Goal: Information Seeking & Learning: Check status

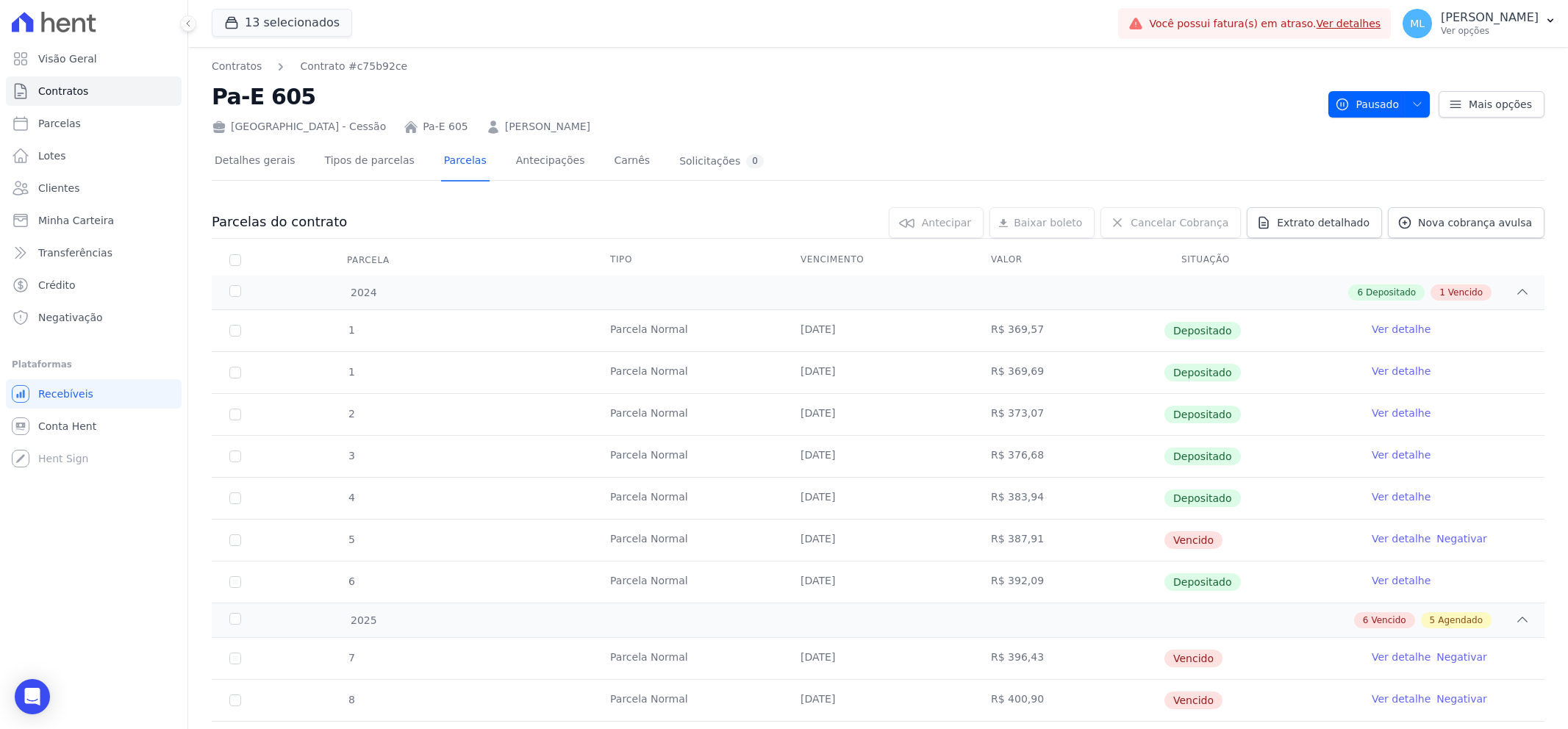
click at [75, 179] on link "Clientes" at bounding box center [93, 188] width 176 height 30
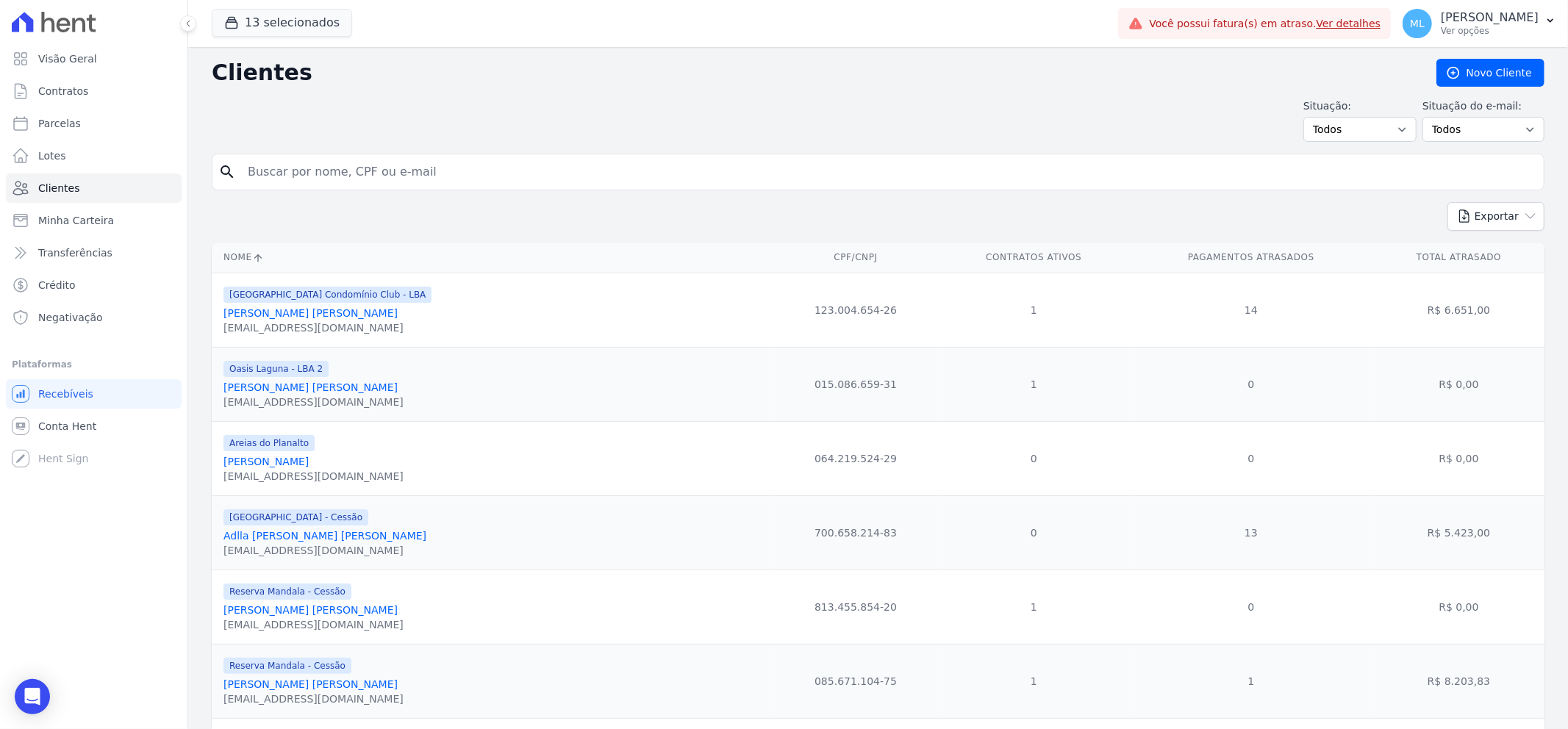
click at [640, 171] on input "search" at bounding box center [889, 172] width 1299 height 30
type input "[PERSON_NAME]"
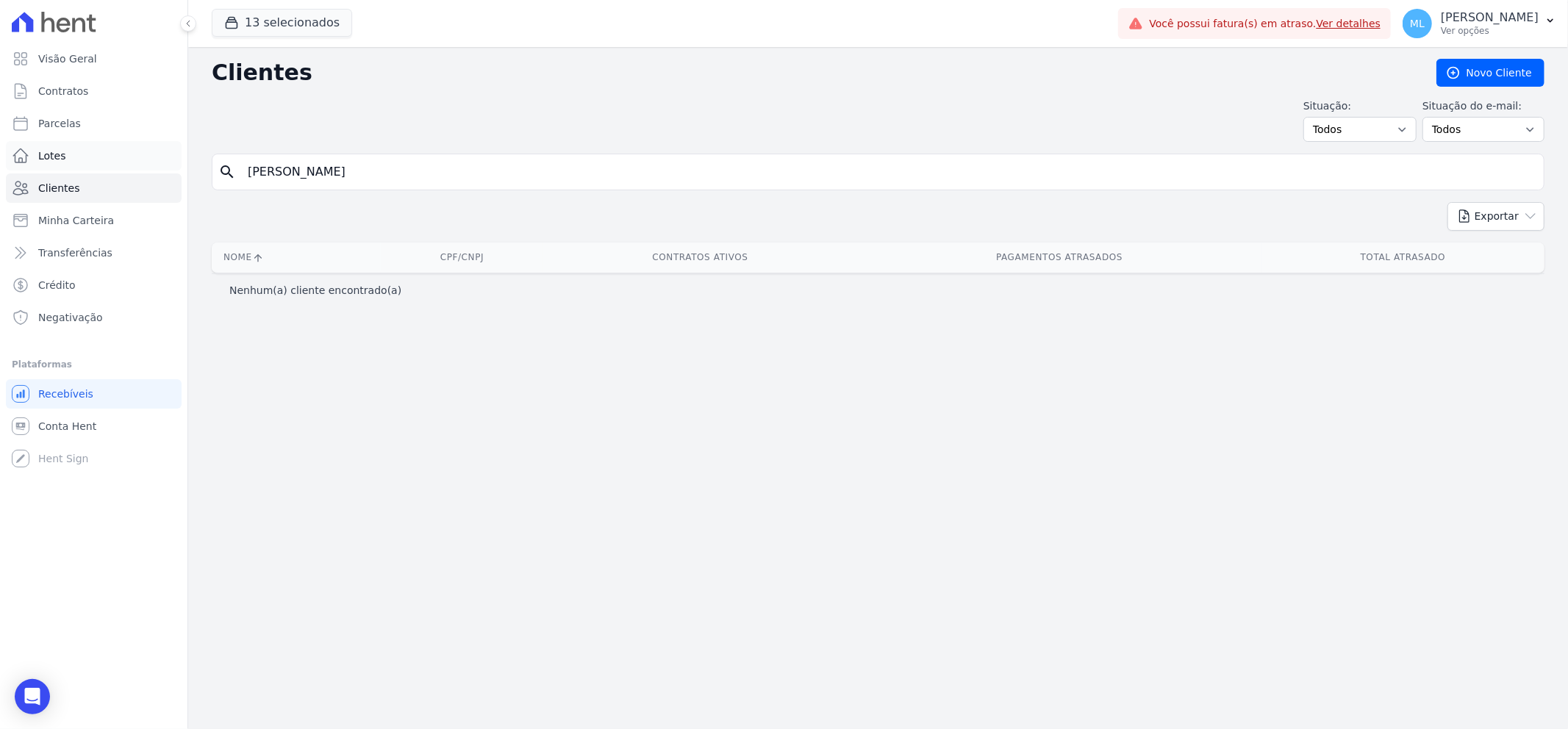
drag, startPoint x: 387, startPoint y: 169, endPoint x: 163, endPoint y: 158, distance: 224.3
click at [163, 158] on div "Visão Geral Contratos [GEOGRAPHIC_DATA] Lotes Clientes Minha Carteira Transferê…" at bounding box center [784, 364] width 1568 height 729
click at [341, 162] on input "search" at bounding box center [889, 172] width 1299 height 30
type input "joairan"
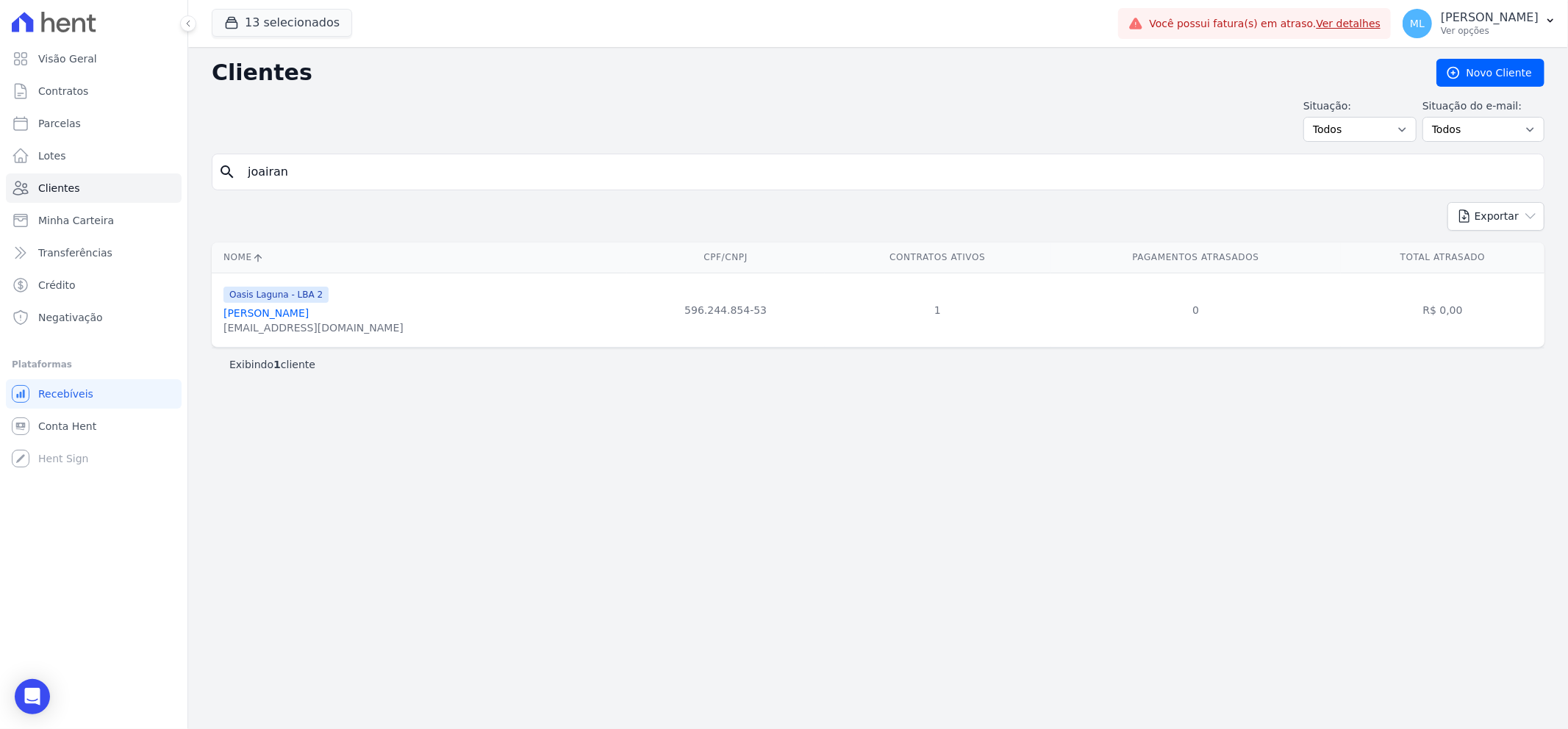
click at [309, 314] on link "[PERSON_NAME]" at bounding box center [266, 313] width 85 height 12
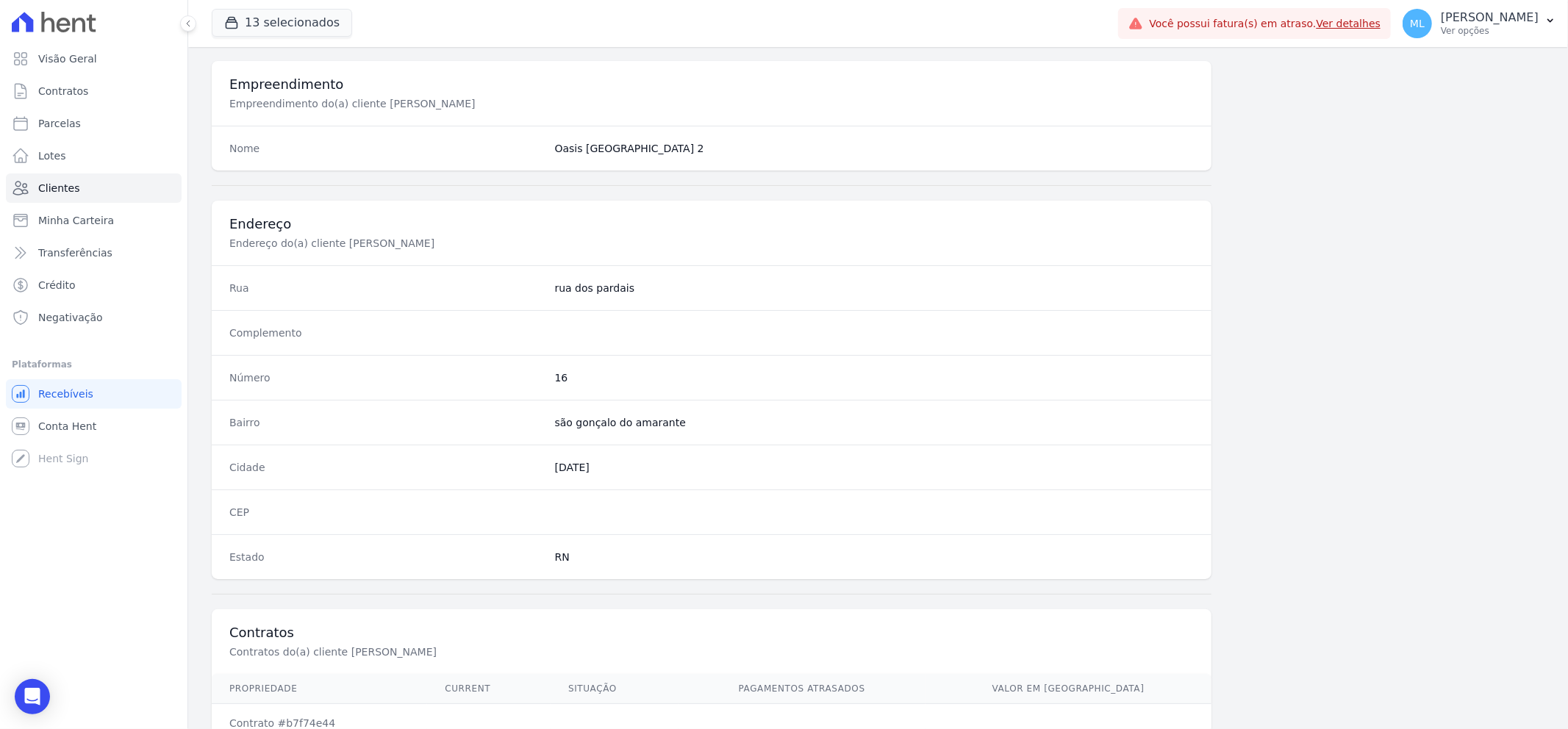
scroll to position [649, 0]
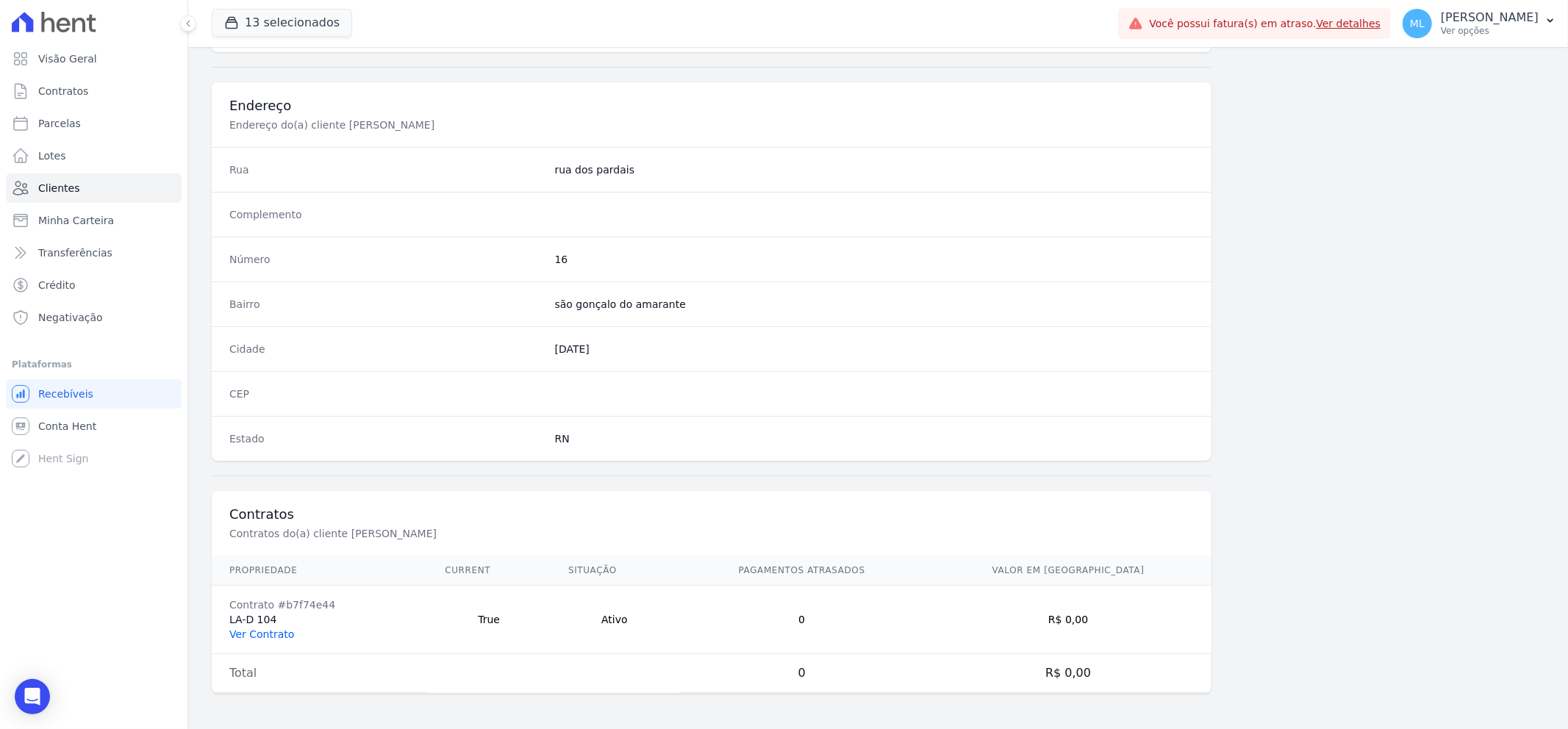
click at [268, 640] on link "Ver Contrato" at bounding box center [262, 634] width 65 height 12
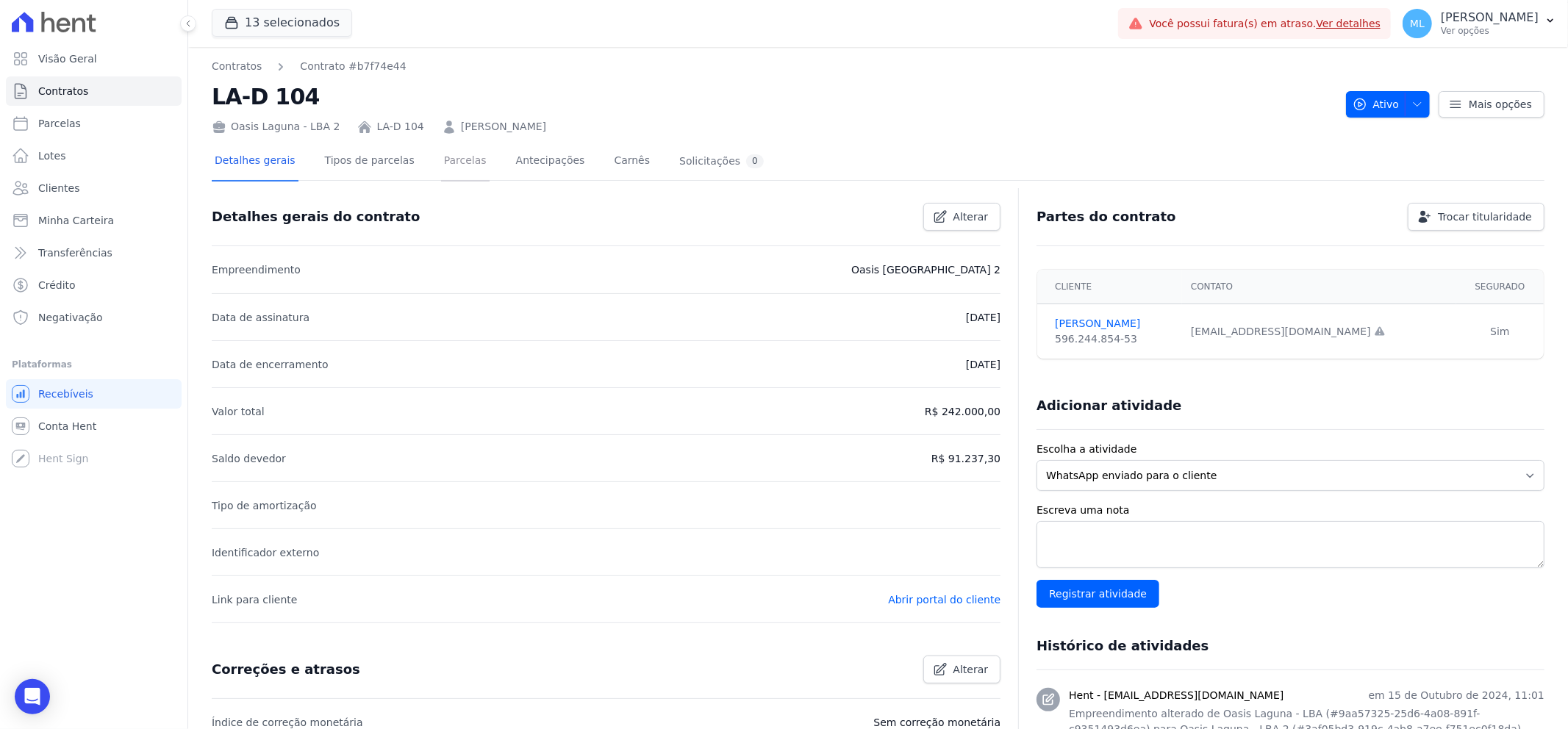
click at [450, 166] on link "Parcelas" at bounding box center [465, 162] width 48 height 39
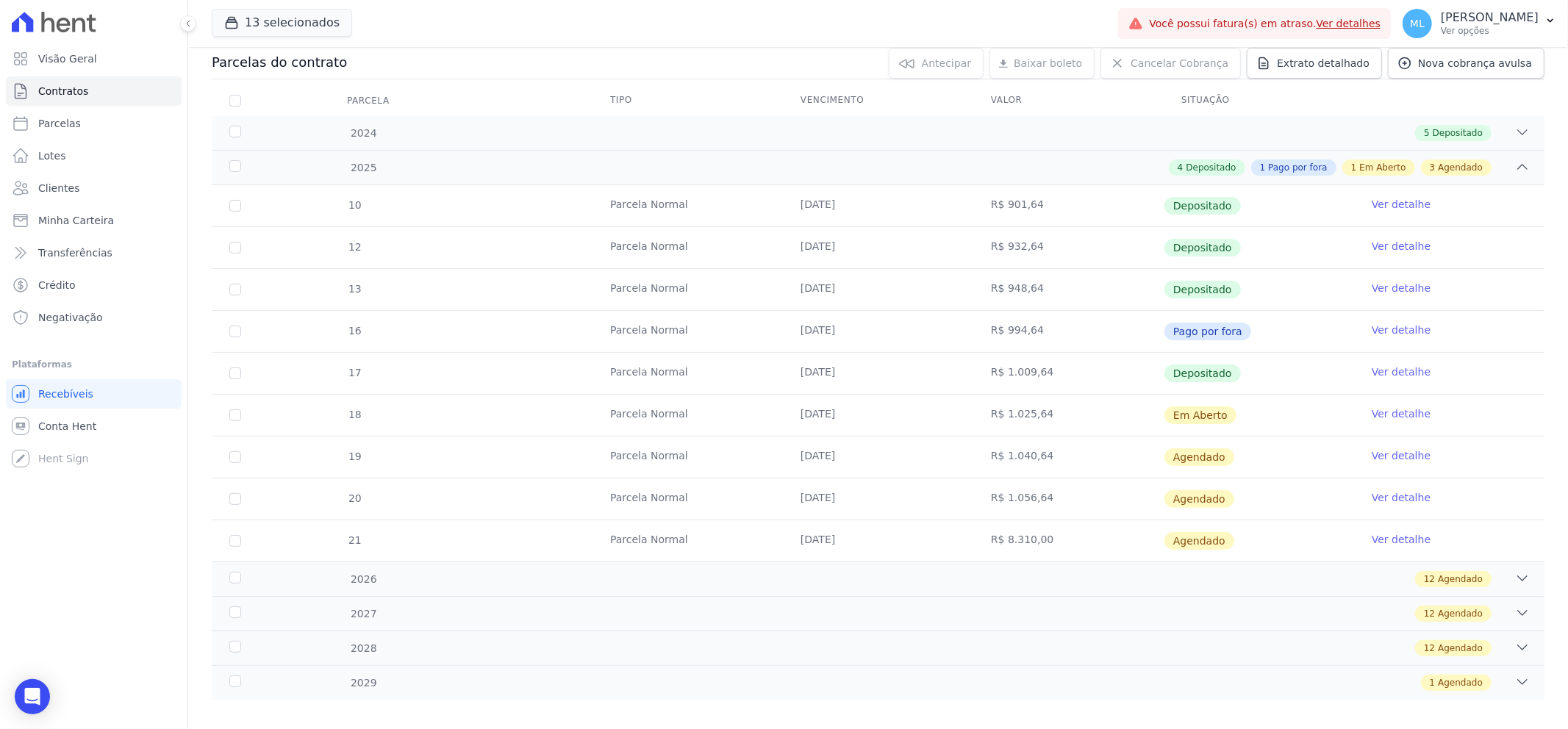
scroll to position [163, 0]
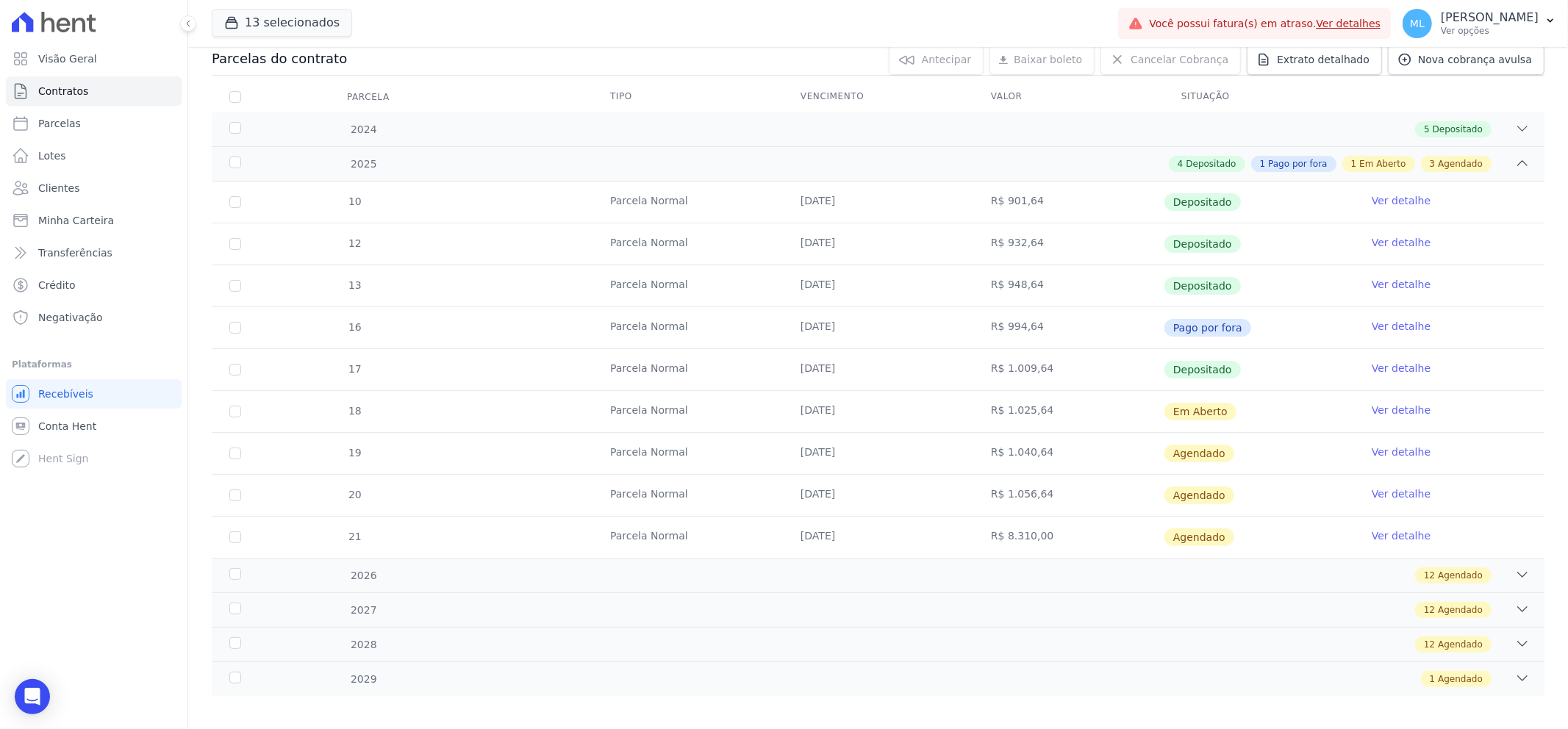
click at [1382, 373] on link "Ver detalhe" at bounding box center [1400, 369] width 59 height 14
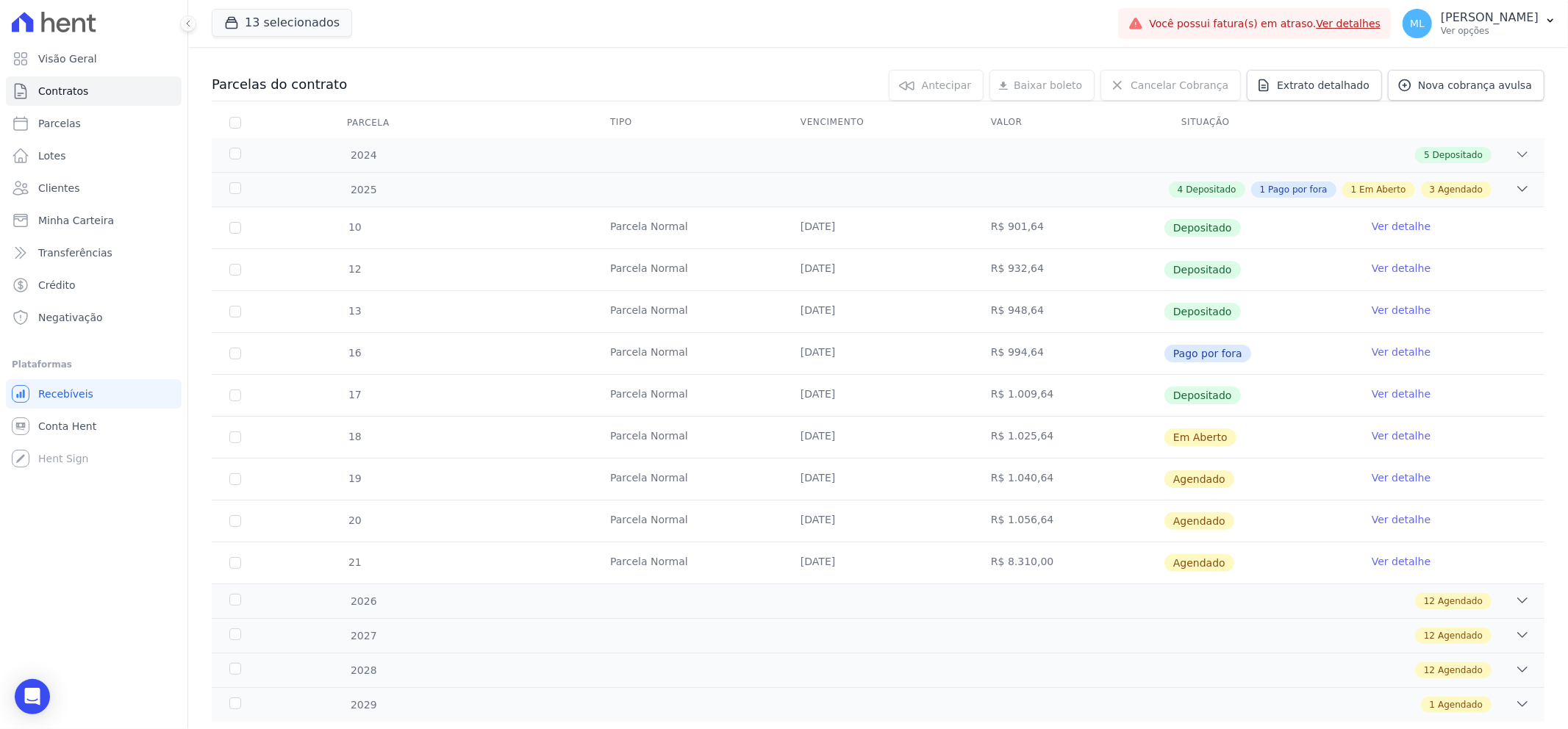
scroll to position [163, 0]
